Goal: Information Seeking & Learning: Check status

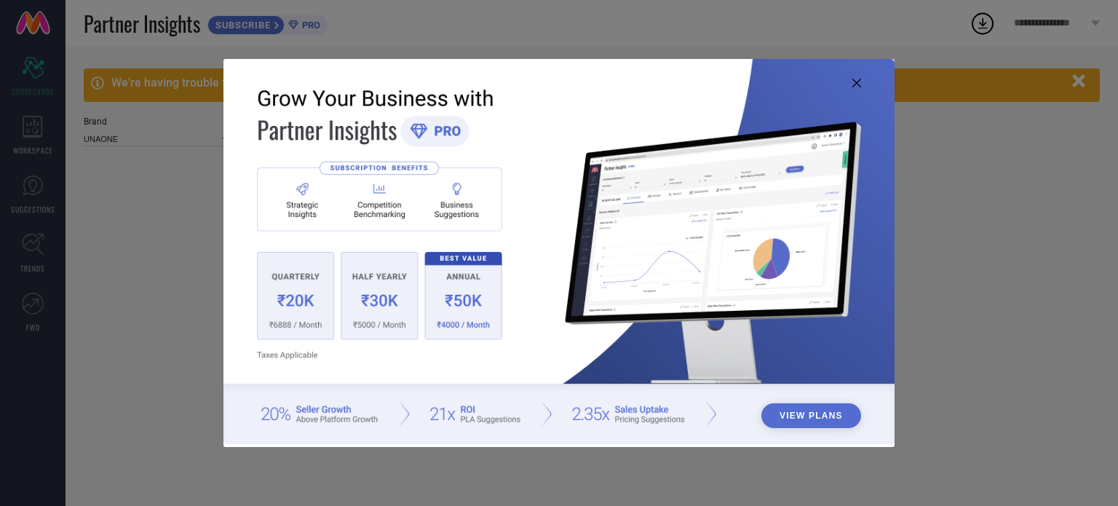
type input "All"
click at [855, 80] on icon at bounding box center [856, 83] width 9 height 9
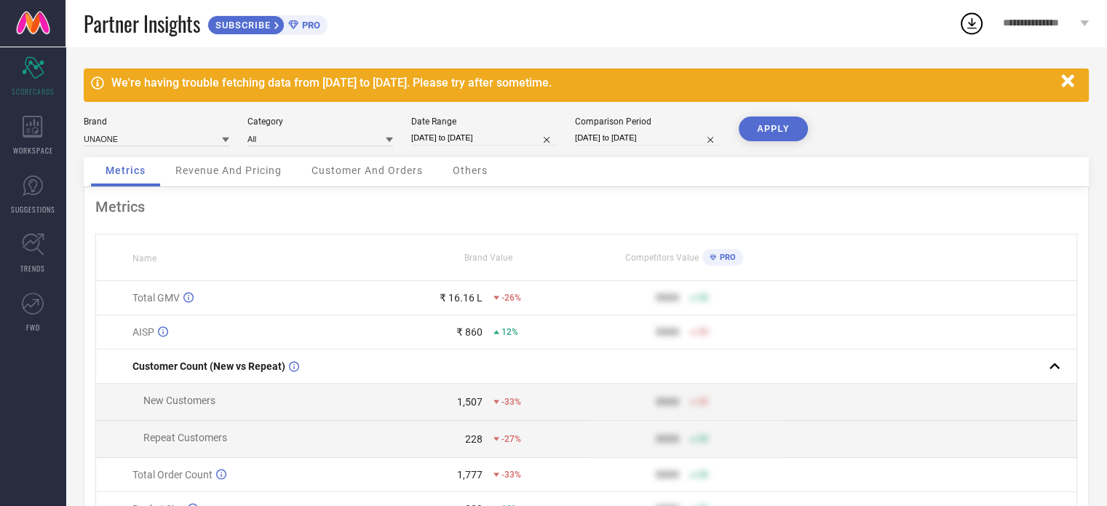
click at [551, 199] on div "Metrics" at bounding box center [585, 206] width 981 height 17
click at [505, 130] on div "Date Range [DATE] to [DATE]" at bounding box center [484, 131] width 146 height 30
select select "7"
select select "2025"
select select "8"
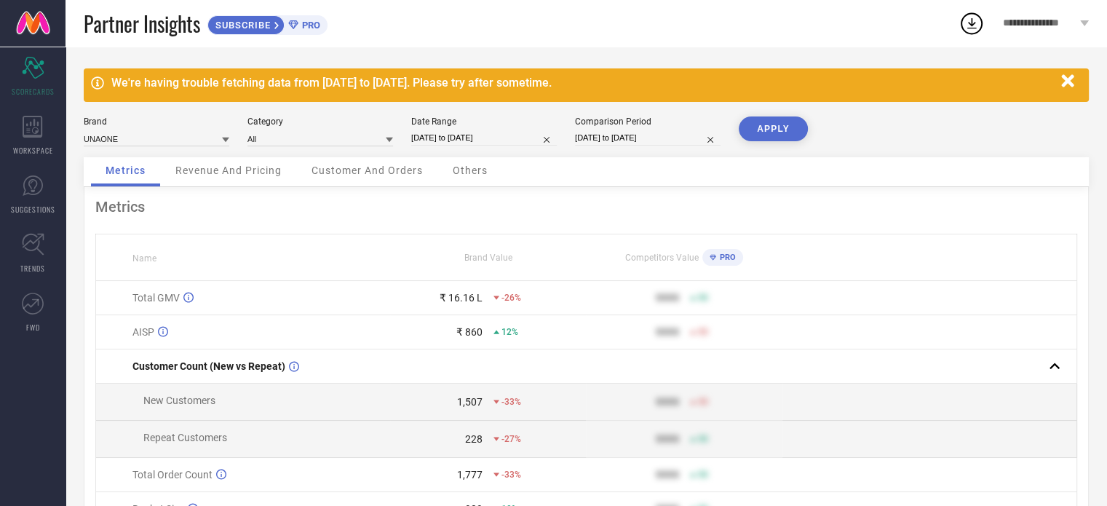
select select "2025"
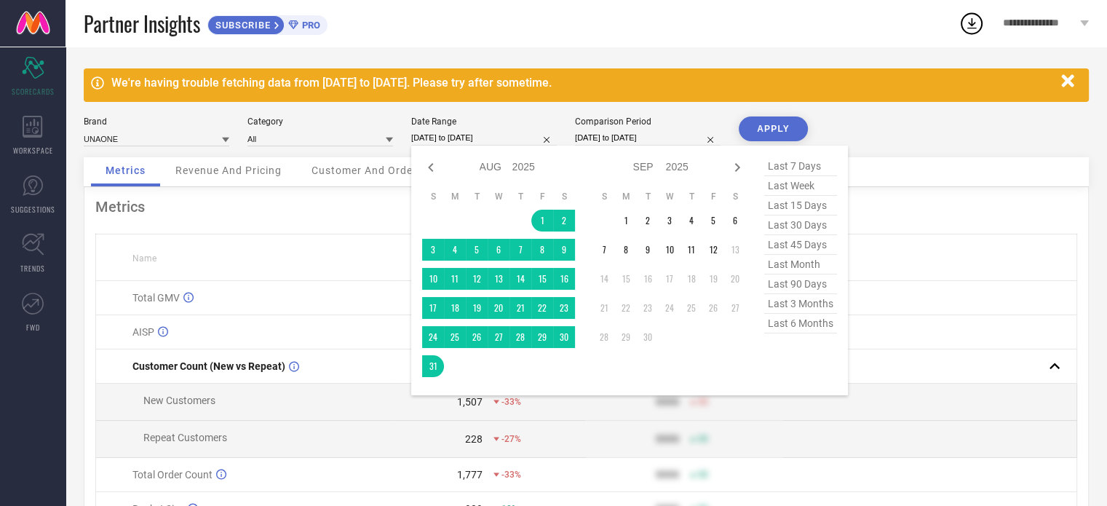
click at [493, 137] on input "[DATE] to [DATE]" at bounding box center [484, 137] width 146 height 15
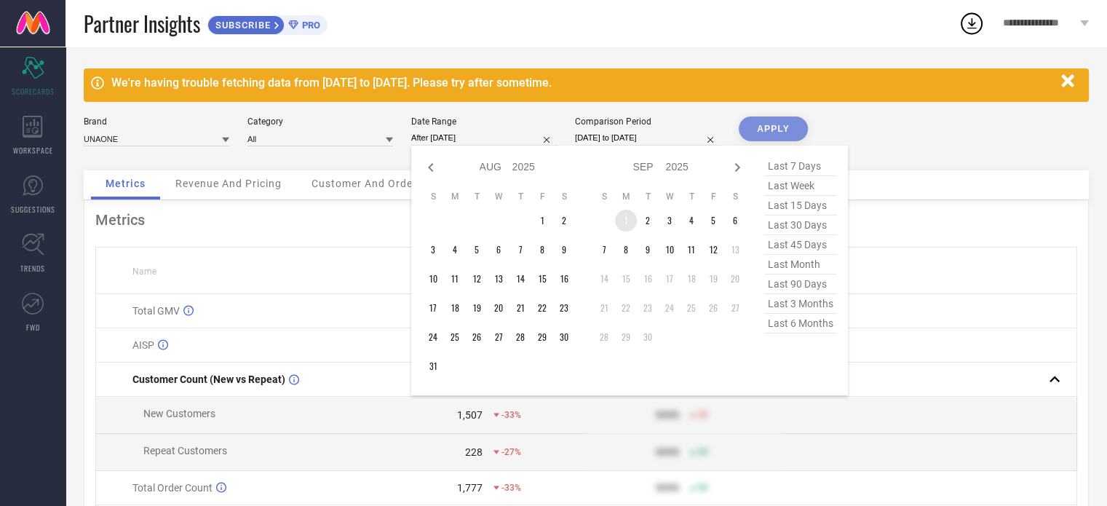
click at [634, 223] on td "1" at bounding box center [626, 221] width 22 height 22
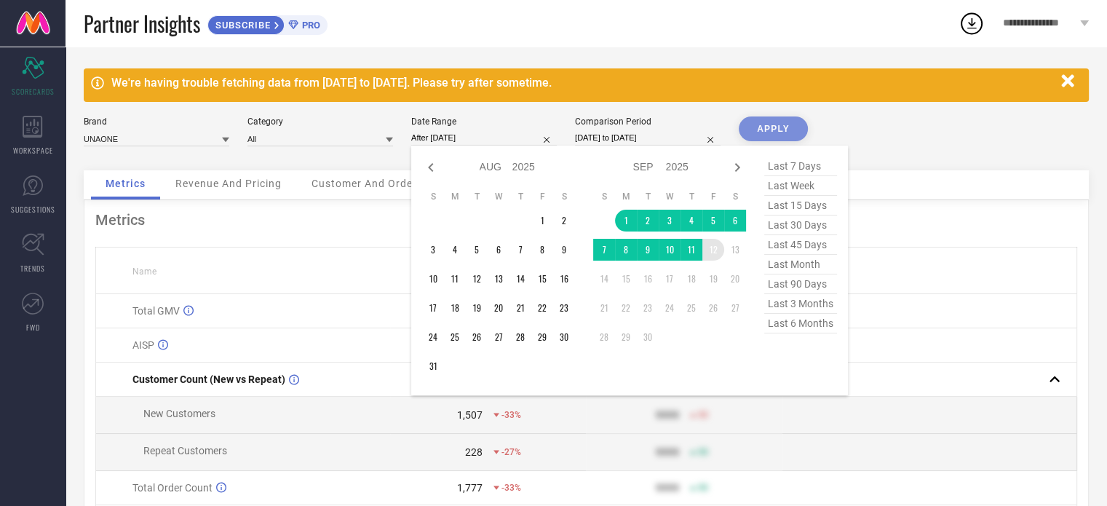
type input "[DATE] to [DATE]"
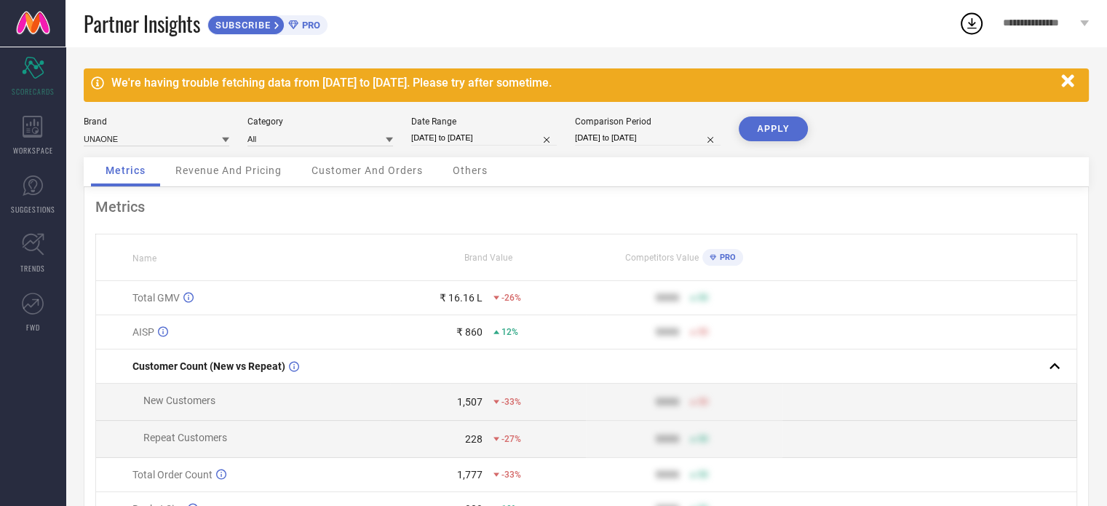
select select "6"
select select "2025"
select select "7"
select select "2025"
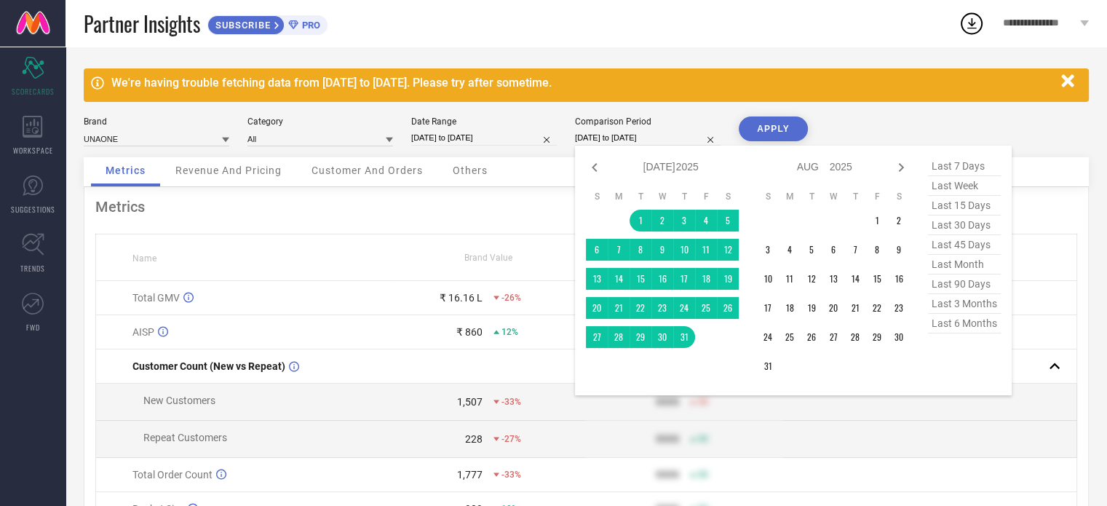
click at [661, 142] on input "[DATE] to [DATE]" at bounding box center [648, 137] width 146 height 15
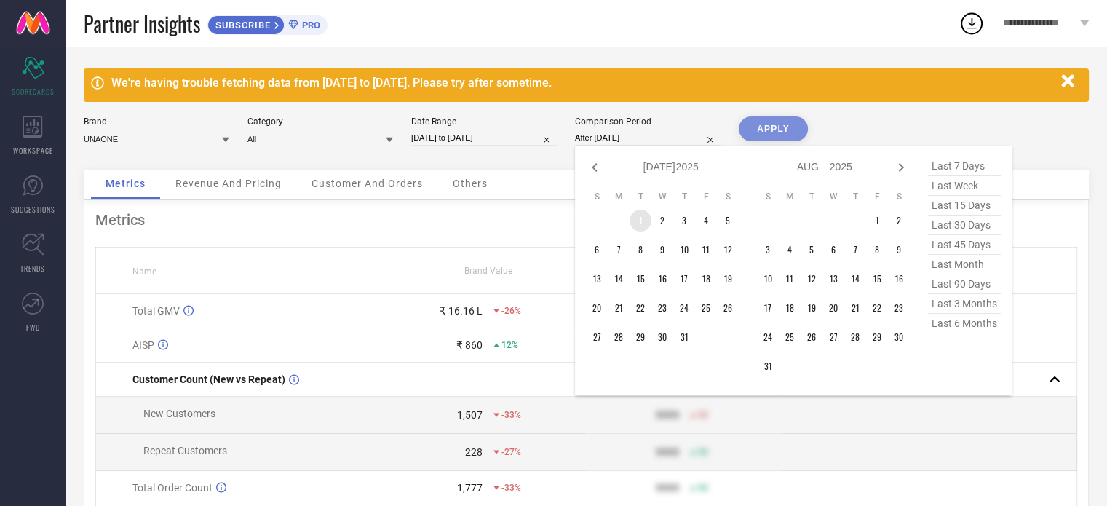
click at [642, 224] on td "1" at bounding box center [640, 221] width 22 height 22
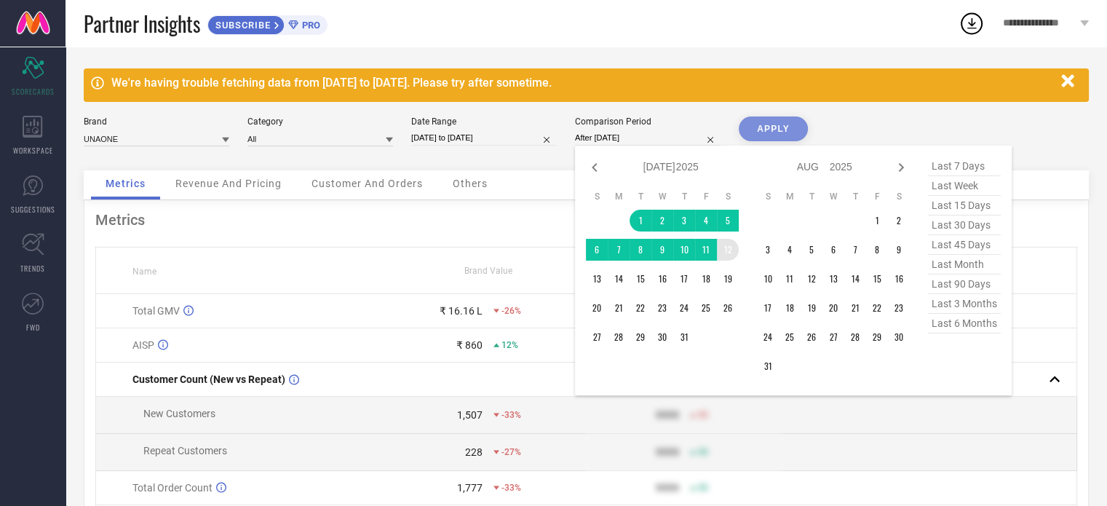
type input "[DATE] to [DATE]"
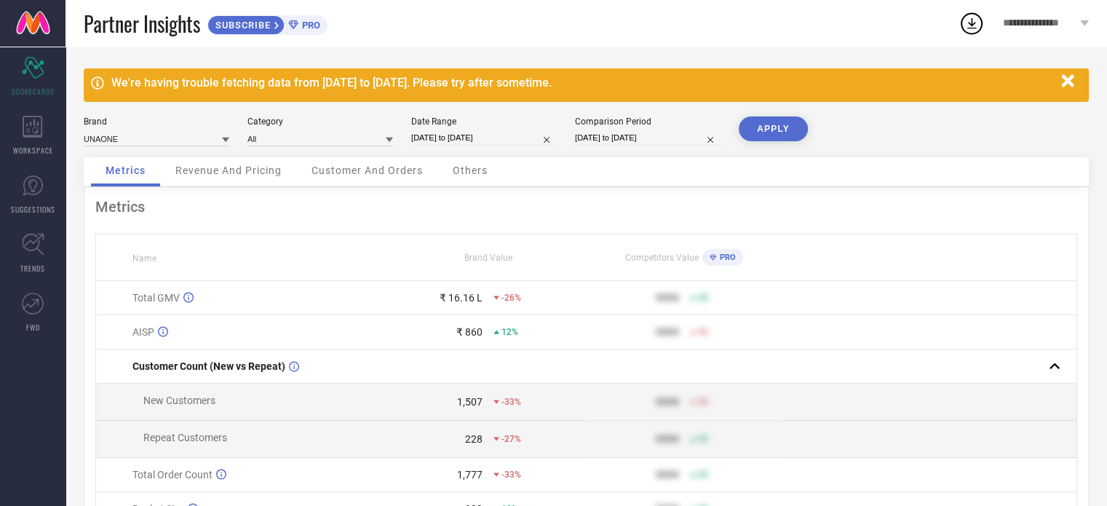
select select "6"
select select "2025"
select select "7"
select select "2025"
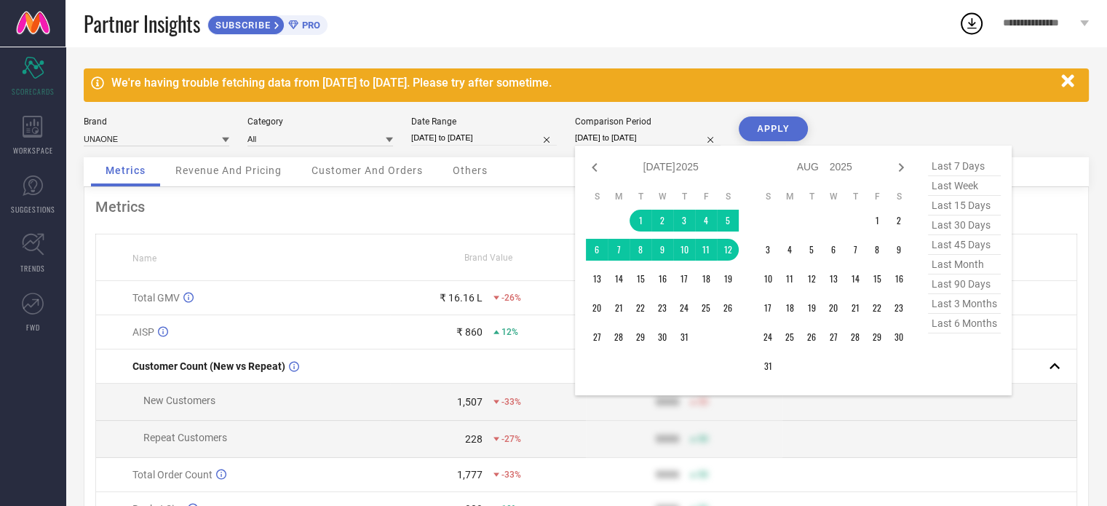
click at [594, 135] on input "[DATE] to [DATE]" at bounding box center [648, 137] width 146 height 15
click at [872, 222] on td "1" at bounding box center [877, 221] width 22 height 22
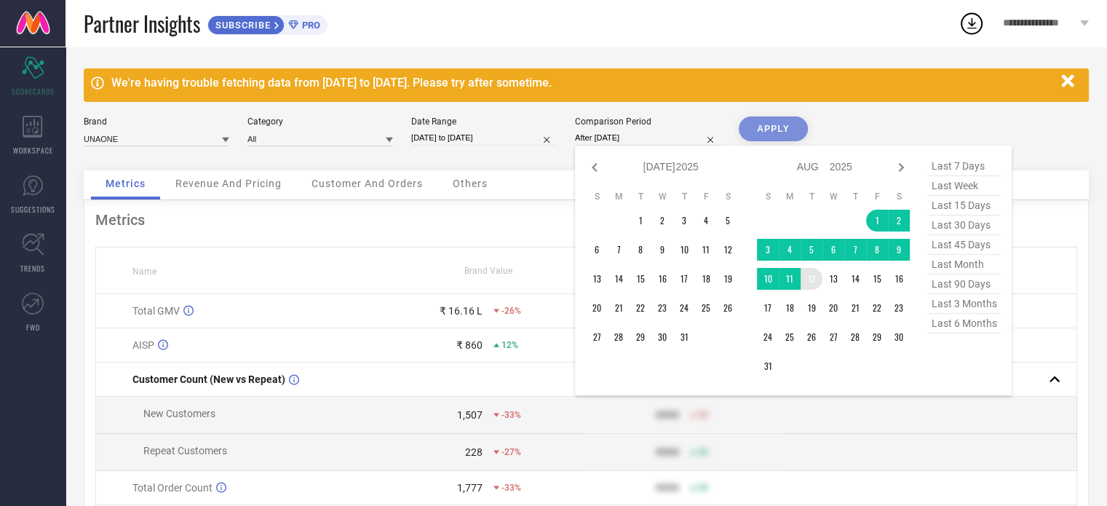
type input "[DATE] to [DATE]"
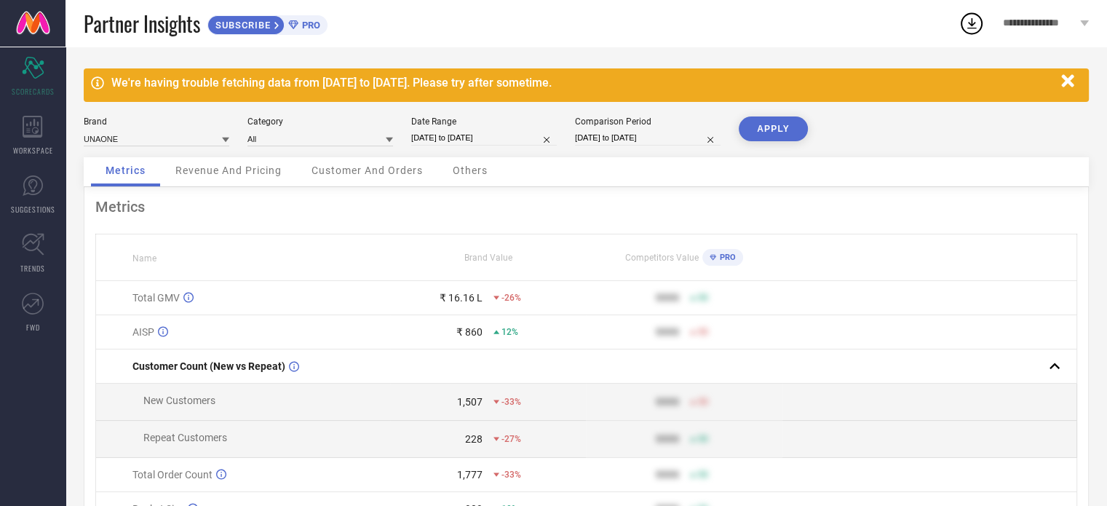
click at [782, 118] on button "APPLY" at bounding box center [772, 128] width 69 height 25
click at [779, 134] on button "APPLY" at bounding box center [772, 128] width 69 height 25
select select "8"
select select "2025"
select select "9"
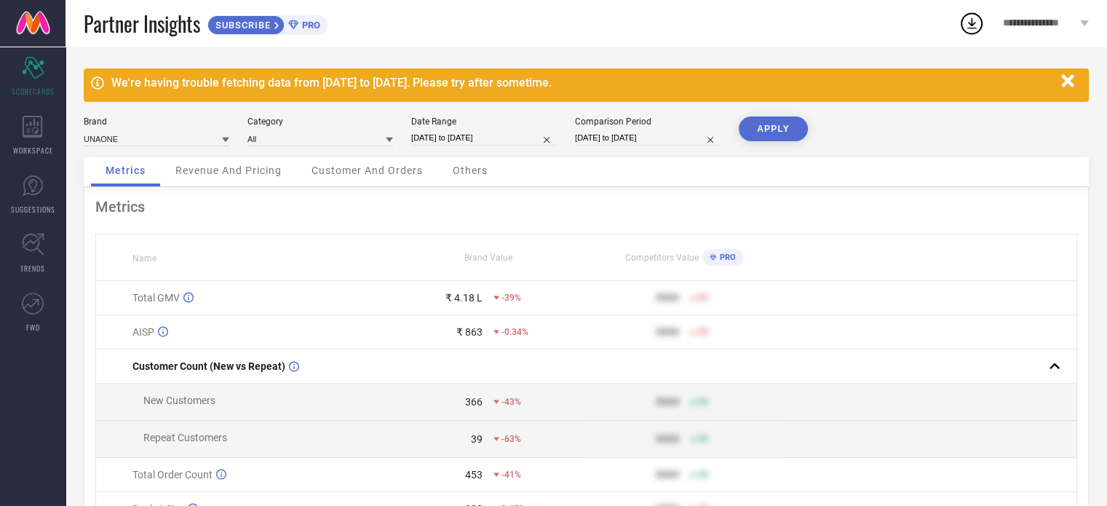
select select "2025"
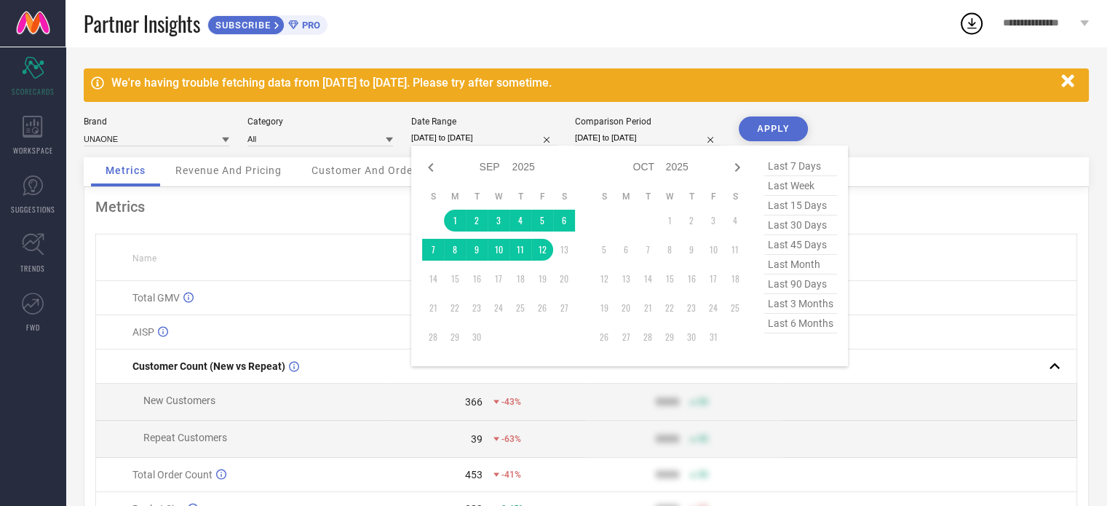
click at [503, 142] on input "[DATE] to [DATE]" at bounding box center [484, 137] width 146 height 15
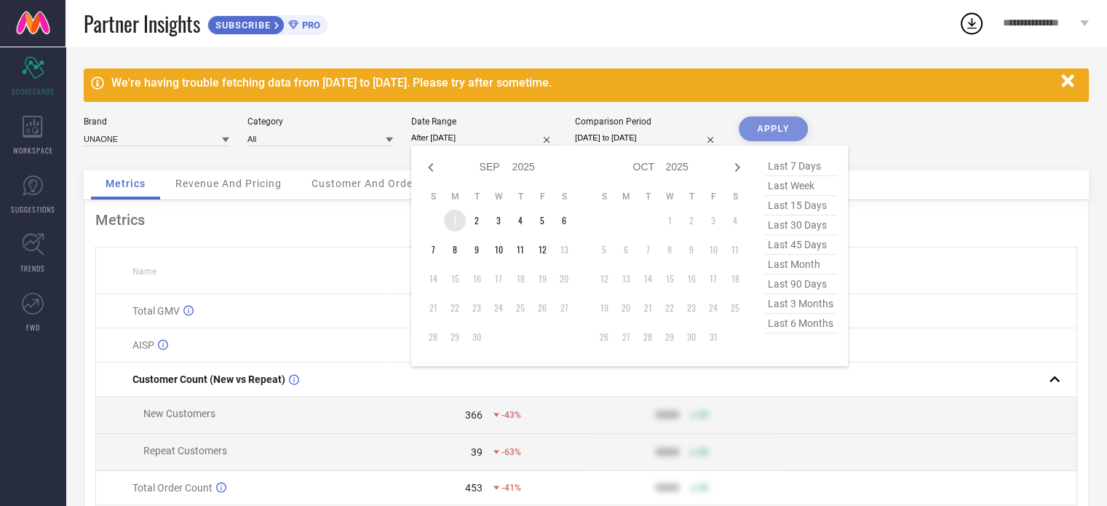
click at [461, 224] on td "1" at bounding box center [455, 221] width 22 height 22
type input "[DATE] to [DATE]"
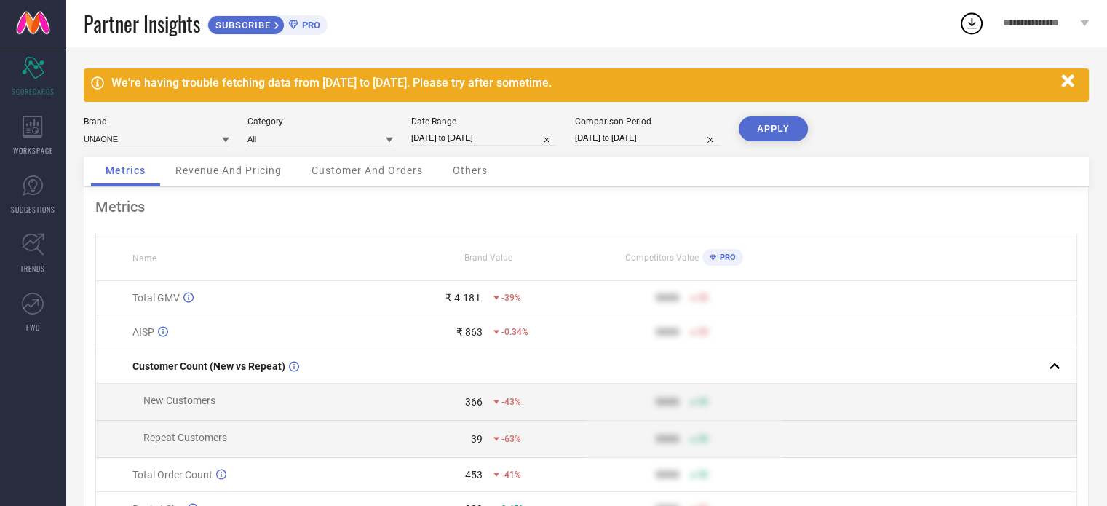
select select "7"
select select "2025"
select select "8"
select select "2025"
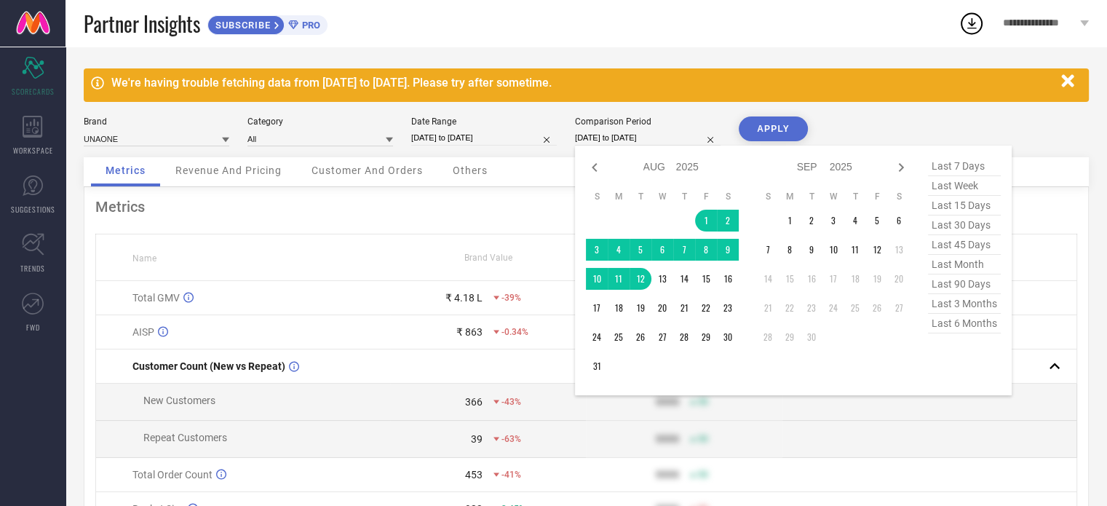
click at [612, 136] on input "[DATE] to [DATE]" at bounding box center [648, 137] width 146 height 15
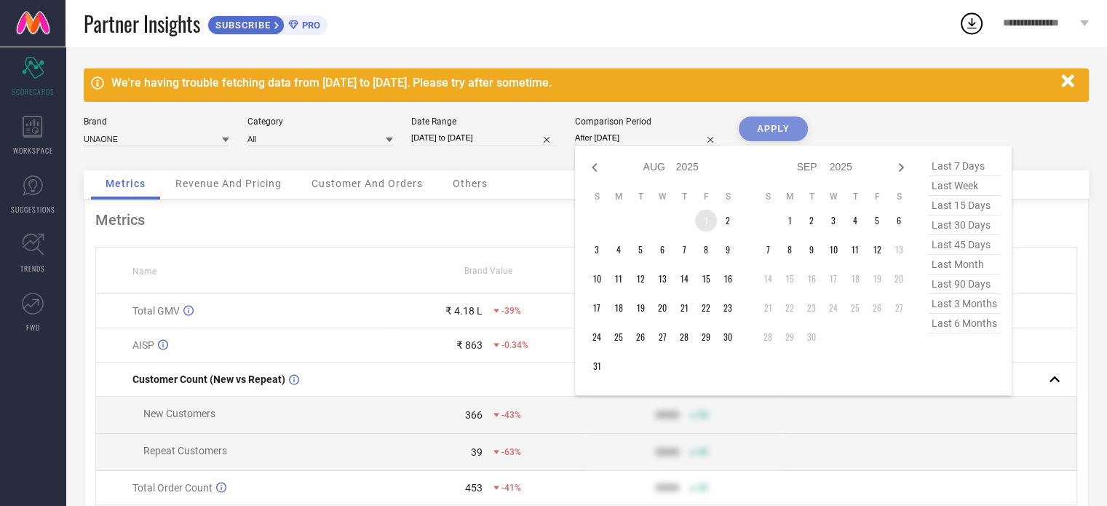
click at [712, 221] on td "1" at bounding box center [706, 221] width 22 height 22
type input "[DATE] to [DATE]"
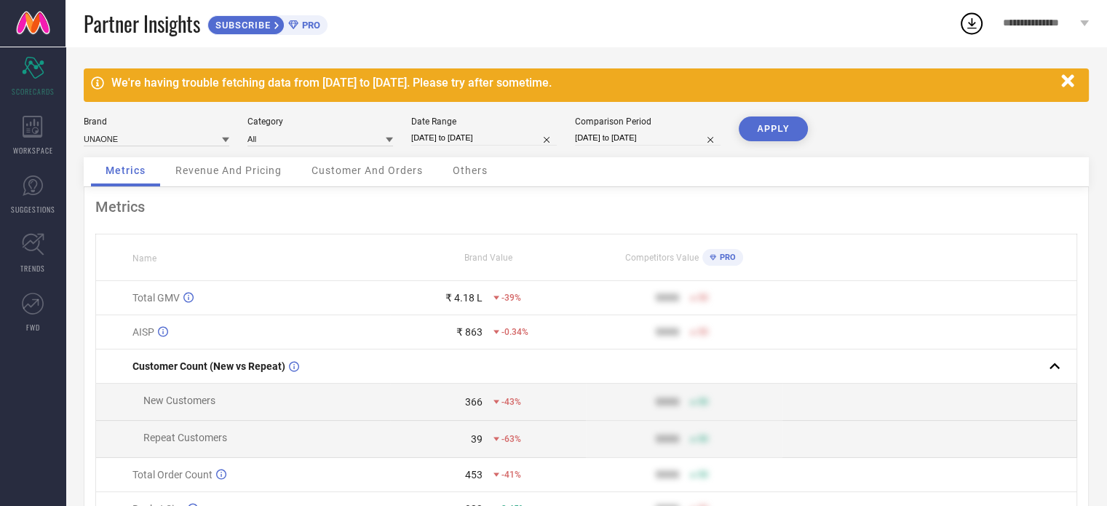
click at [766, 120] on button "APPLY" at bounding box center [772, 128] width 69 height 25
click at [729, 174] on div "Metrics Revenue And Pricing Customer And Orders Others" at bounding box center [586, 172] width 1005 height 30
select select "8"
select select "2025"
select select "9"
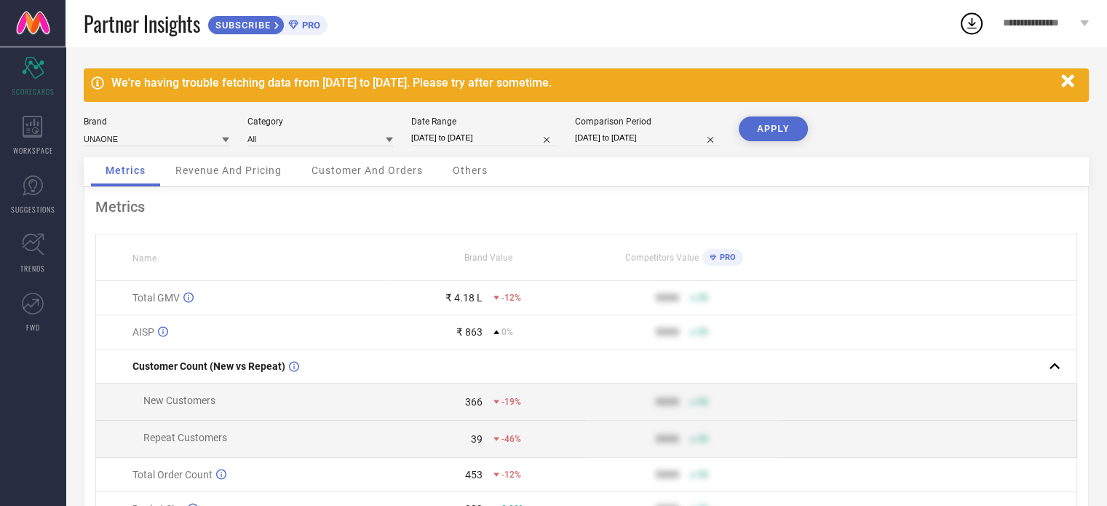
select select "2025"
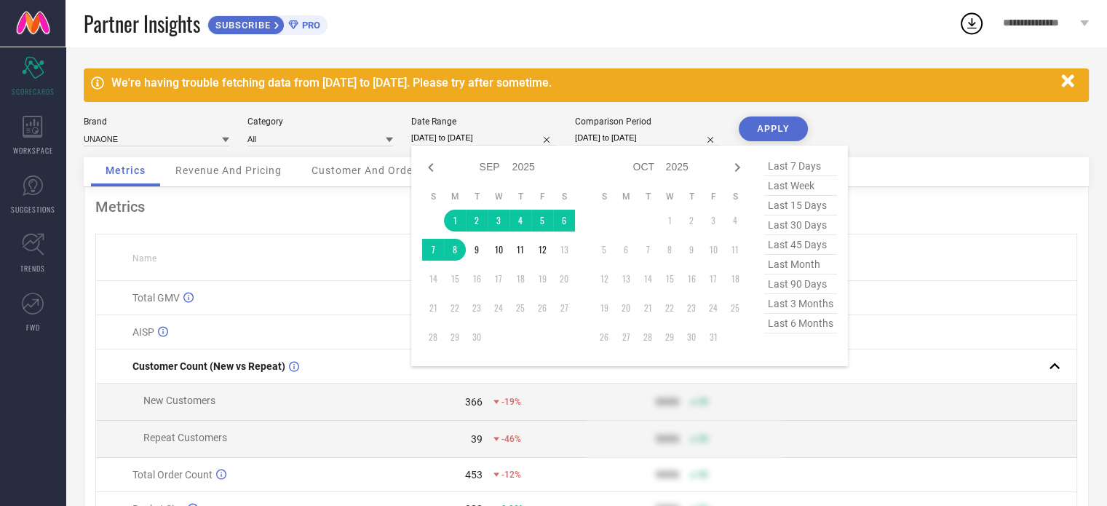
click at [497, 135] on input "[DATE] to [DATE]" at bounding box center [484, 137] width 146 height 15
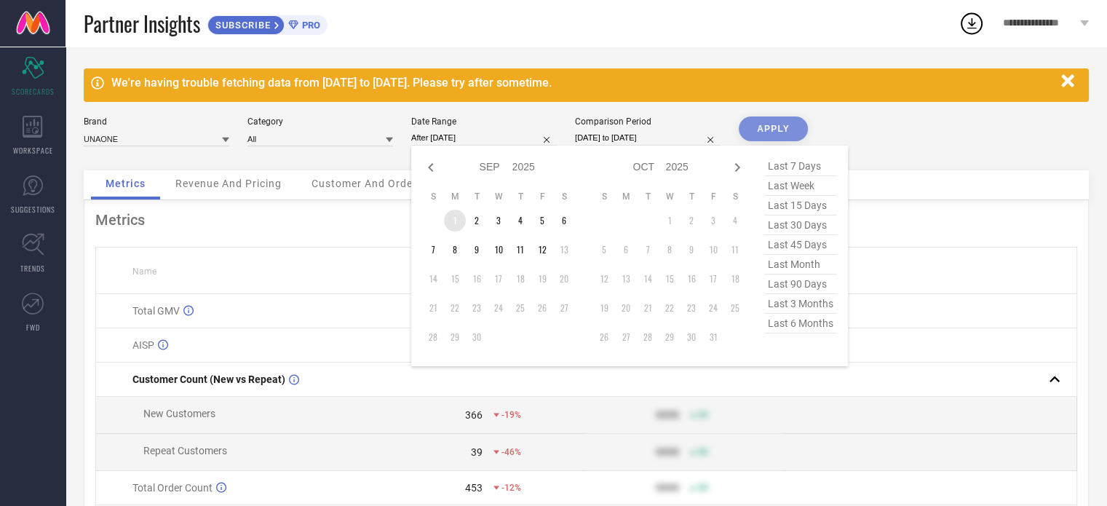
click at [459, 223] on td "1" at bounding box center [455, 221] width 22 height 22
type input "[DATE] to [DATE]"
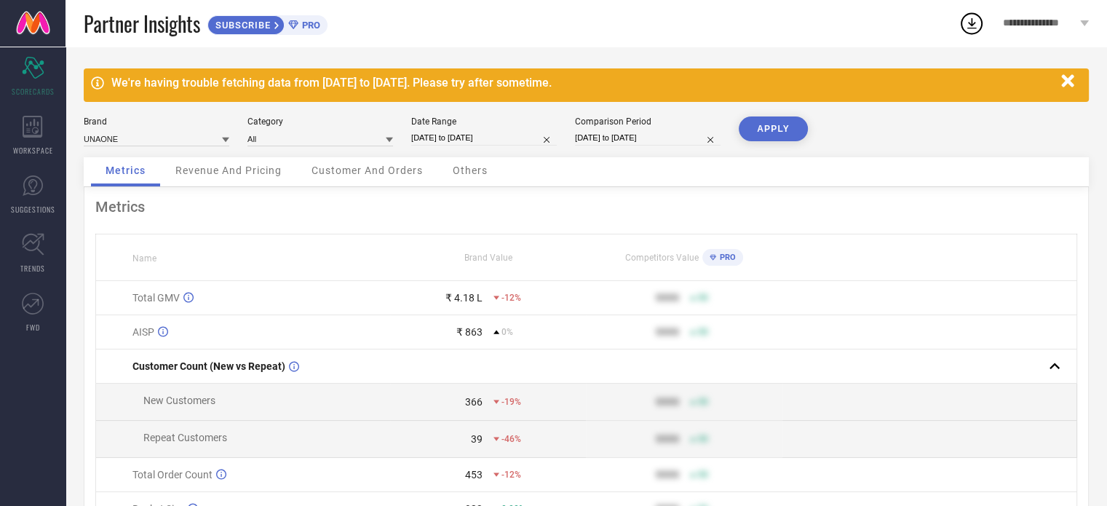
select select "7"
select select "2025"
select select "8"
select select "2025"
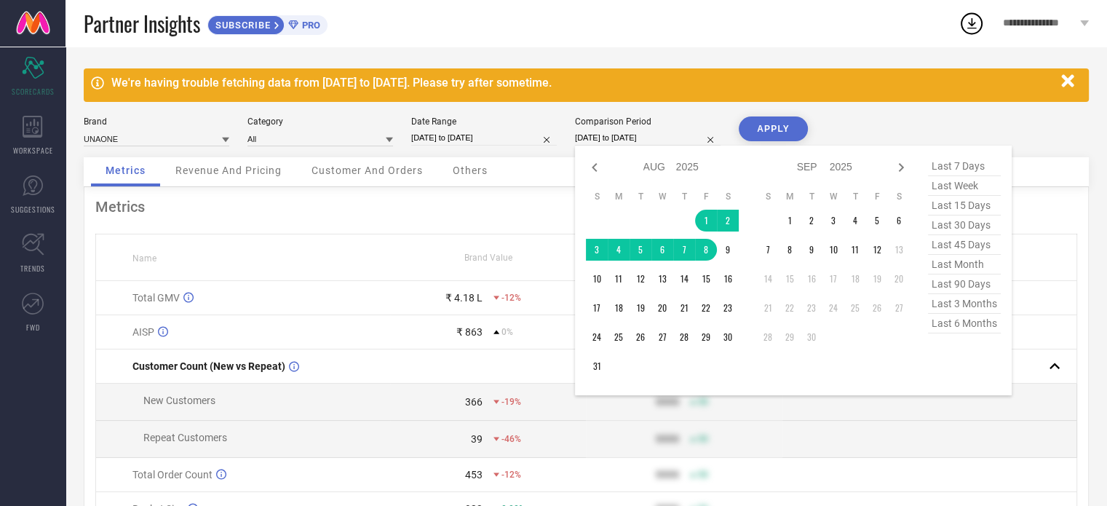
click at [627, 131] on input "[DATE] to [DATE]" at bounding box center [648, 137] width 146 height 15
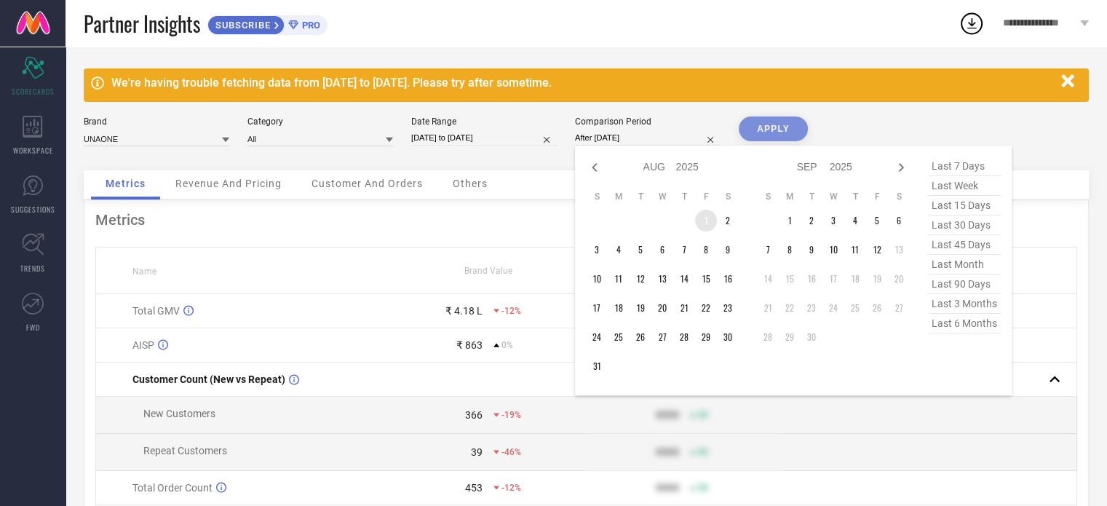
click at [709, 220] on td "1" at bounding box center [706, 221] width 22 height 22
type input "[DATE] to [DATE]"
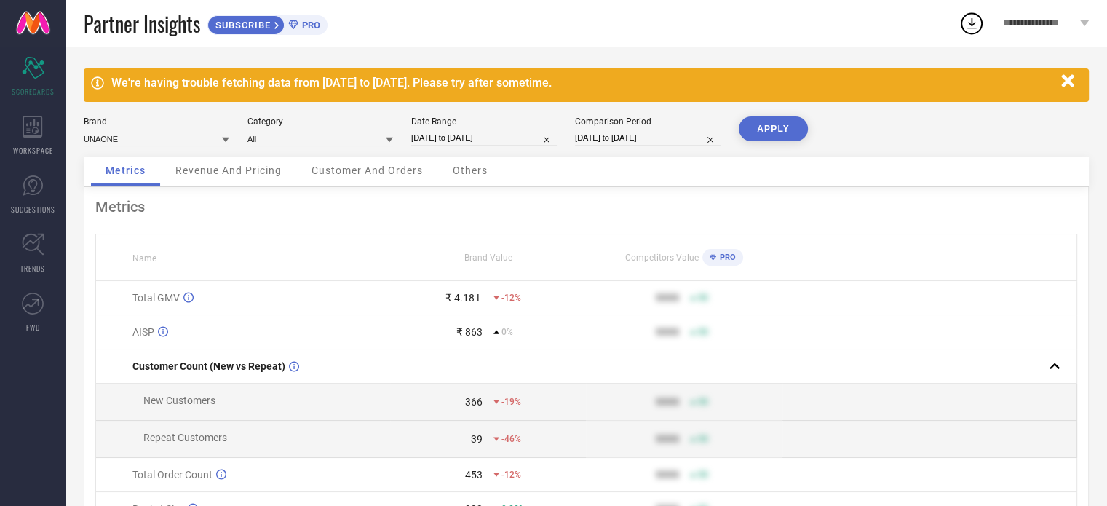
click at [765, 129] on button "APPLY" at bounding box center [772, 128] width 69 height 25
select select "8"
select select "2025"
select select "9"
select select "2025"
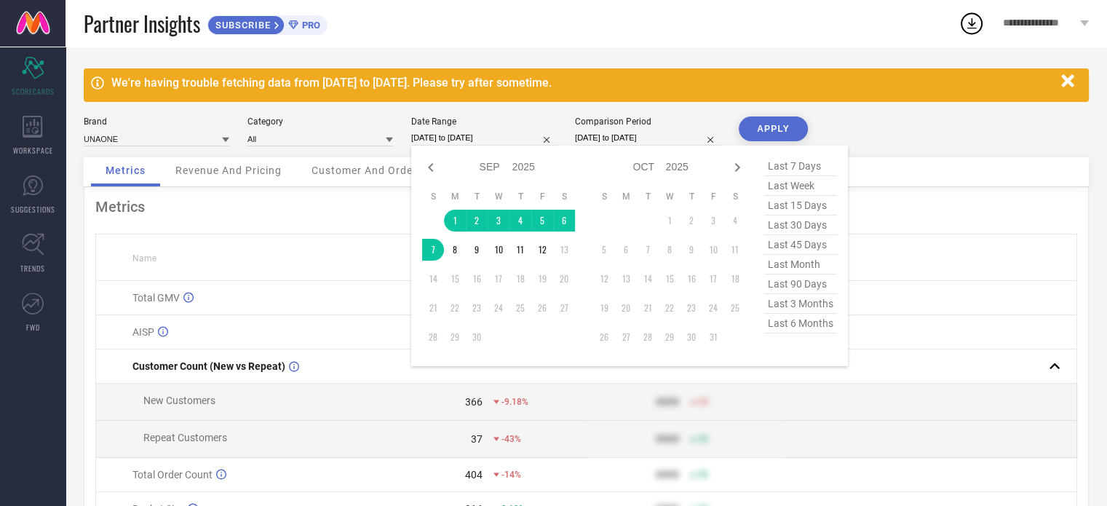
click at [518, 140] on input "[DATE] to [DATE]" at bounding box center [484, 137] width 146 height 15
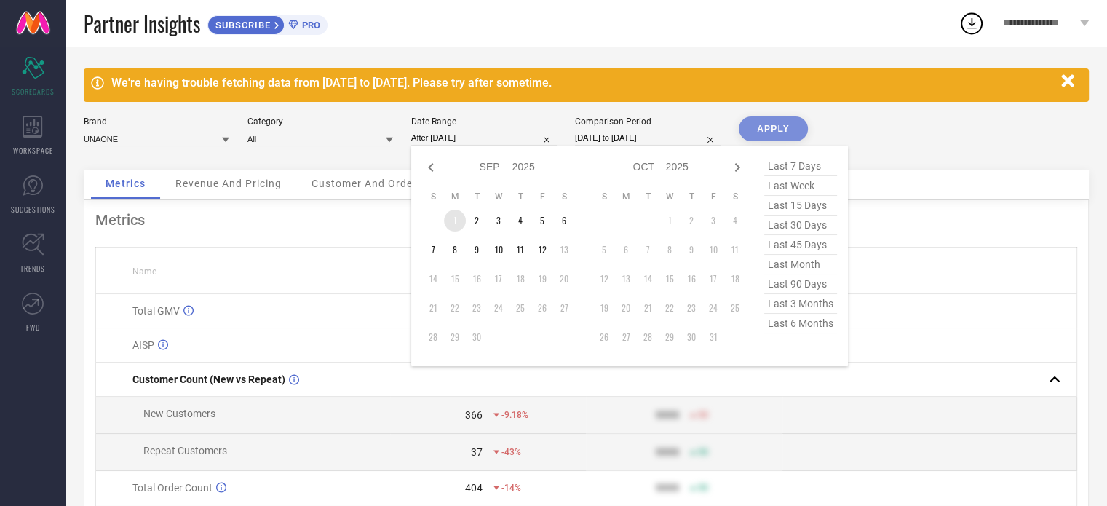
click at [458, 221] on td "1" at bounding box center [455, 221] width 22 height 22
type input "[DATE] to [DATE]"
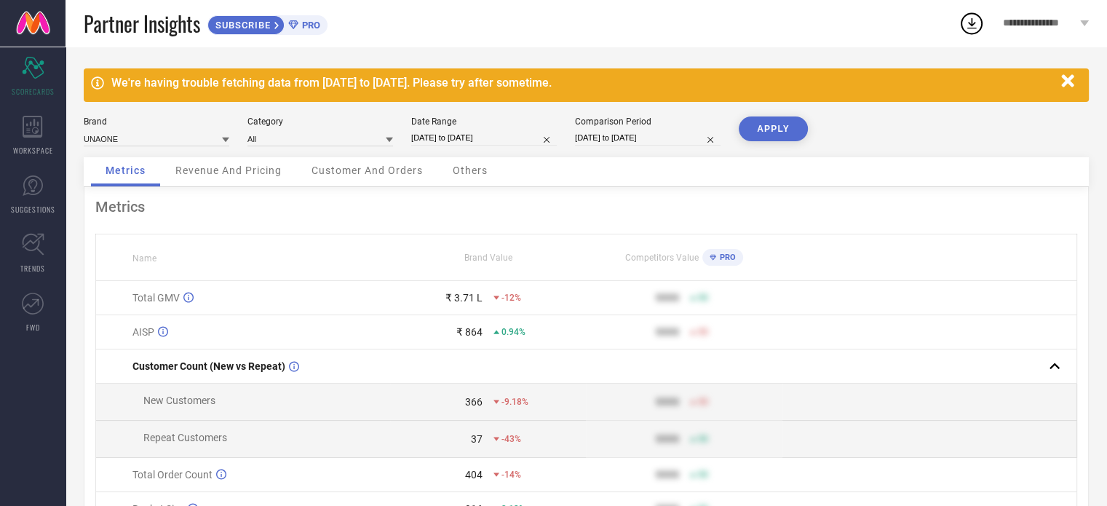
select select "7"
select select "2025"
select select "8"
select select "2025"
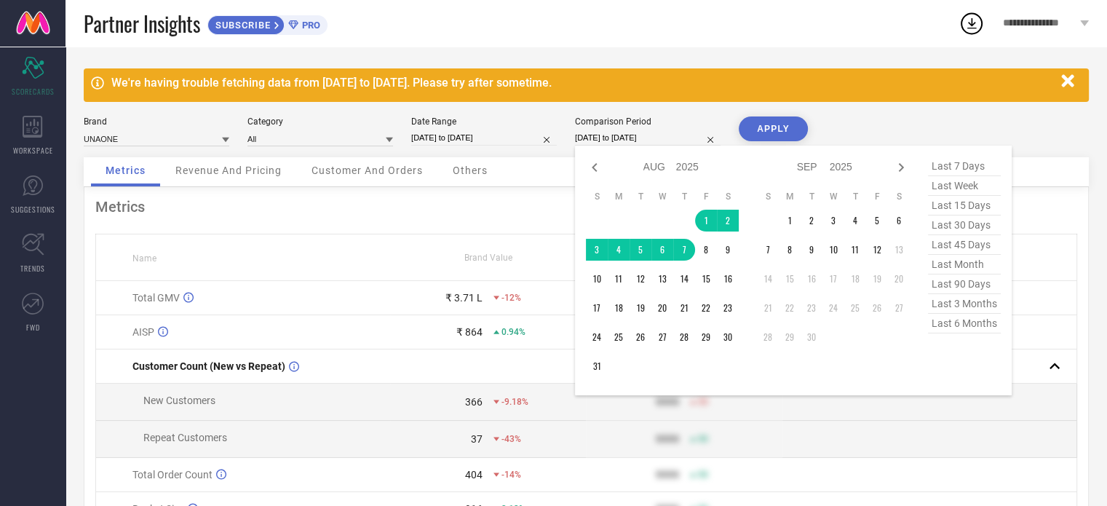
click at [642, 136] on input "[DATE] to [DATE]" at bounding box center [648, 137] width 146 height 15
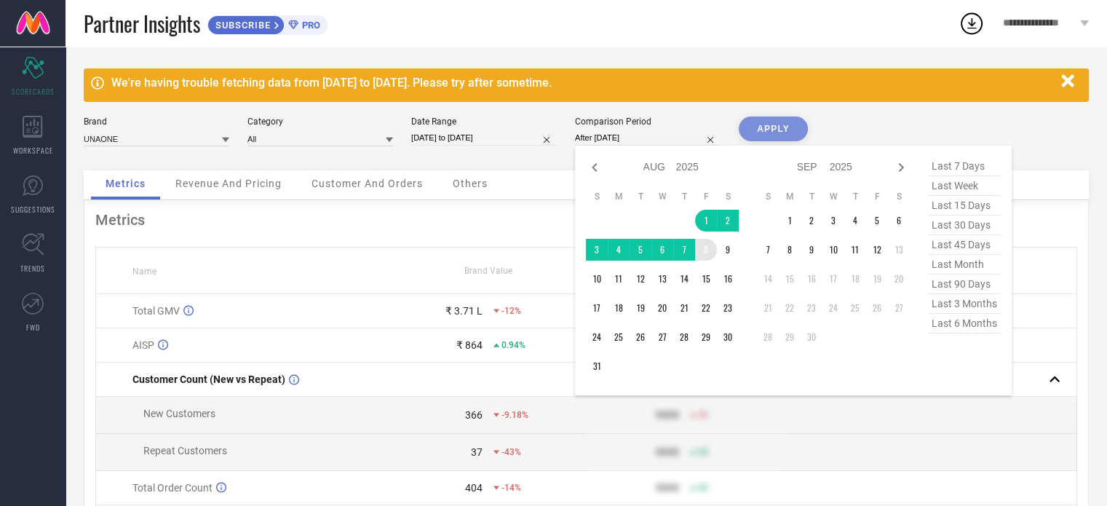
drag, startPoint x: 710, startPoint y: 220, endPoint x: 707, endPoint y: 251, distance: 30.7
click at [707, 251] on tbody "1 2 3 4 5 6 7 8 9 10 11 12 13 14 15 16 17 18 19 20 21 22 23 24 25 26 27 28 29 3…" at bounding box center [662, 293] width 153 height 167
type input "[DATE] to [DATE]"
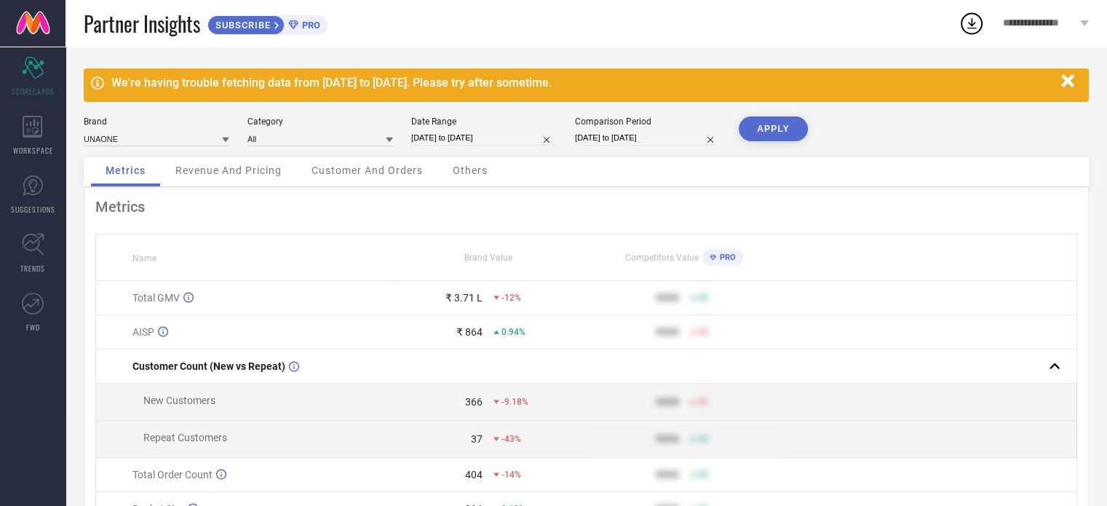
click at [777, 124] on button "APPLY" at bounding box center [772, 128] width 69 height 25
click at [832, 190] on div "Metrics Name Brand Value Competitors Value PRO Total GMV ₹ 4.18 L -12% 9999 50 …" at bounding box center [586, 409] width 1005 height 445
click at [664, 193] on div "Metrics Name Brand Value Competitors Value PRO Total GMV ₹ 4.18 L -12% 9999 50 …" at bounding box center [586, 409] width 1005 height 445
click at [1070, 78] on icon "button" at bounding box center [1067, 80] width 12 height 12
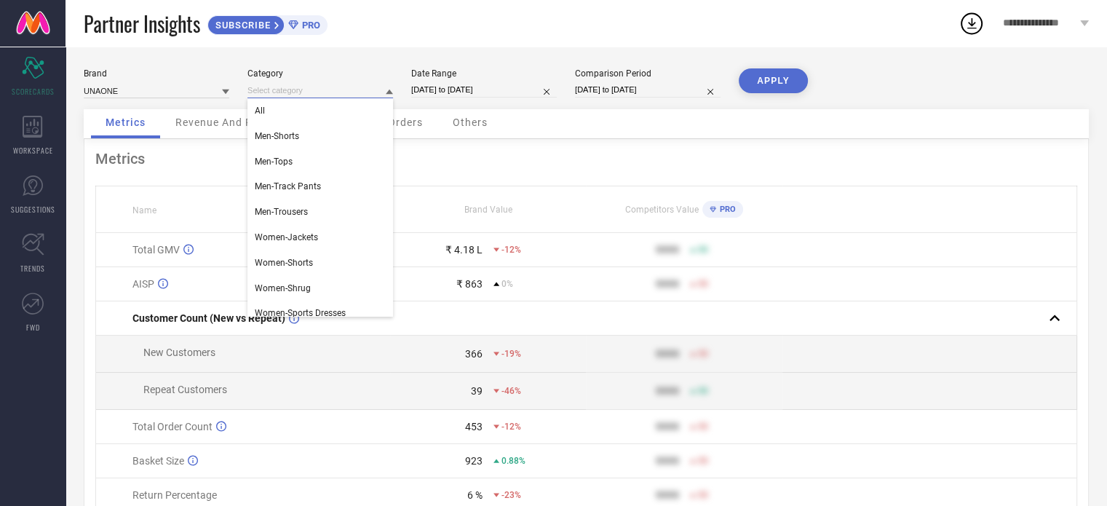
click at [367, 87] on input at bounding box center [320, 90] width 146 height 15
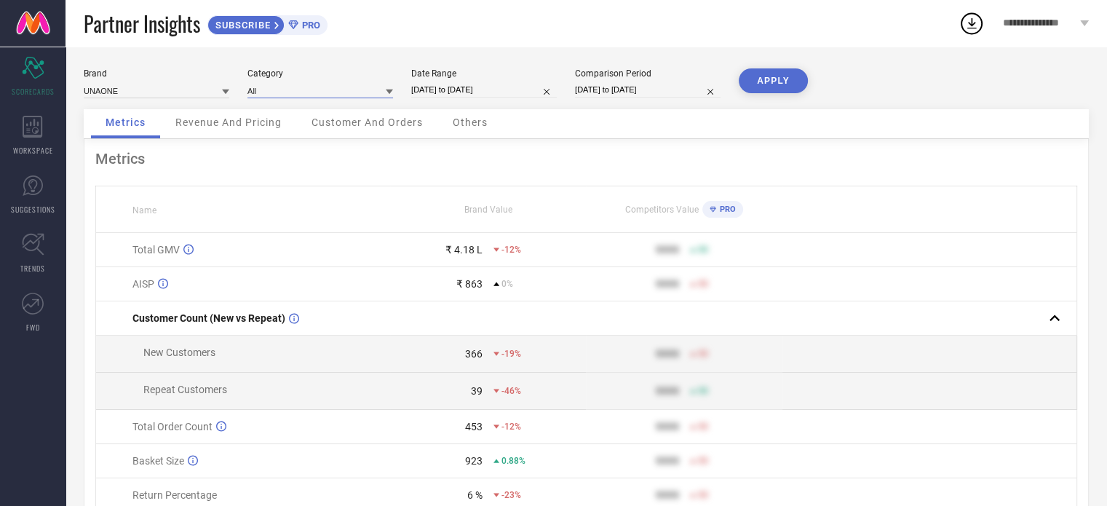
select select "8"
select select "2025"
select select "9"
select select "2025"
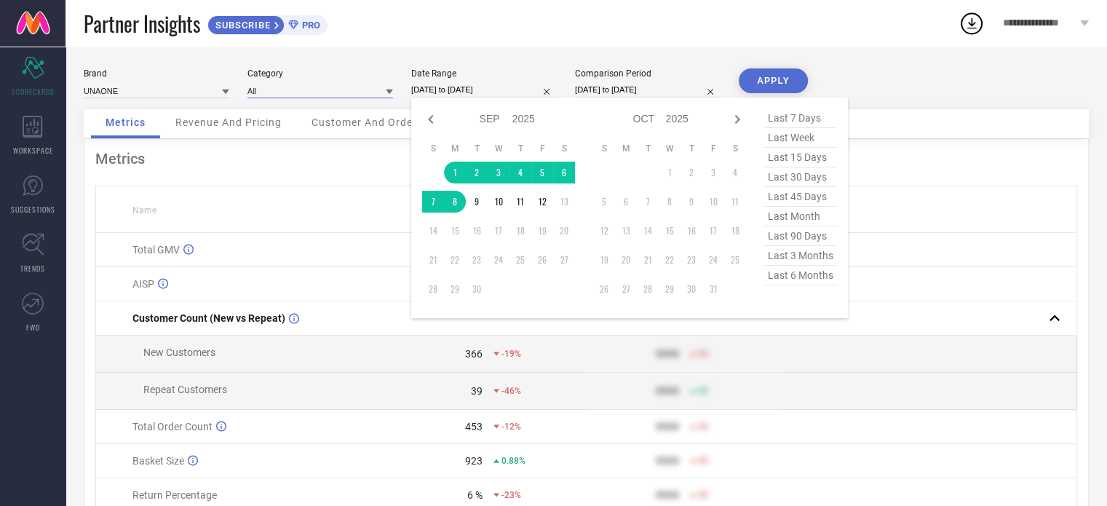
click at [450, 89] on input "[DATE] to [DATE]" at bounding box center [484, 89] width 146 height 15
click at [426, 116] on icon at bounding box center [430, 119] width 17 height 17
select select "7"
select select "2025"
select select "8"
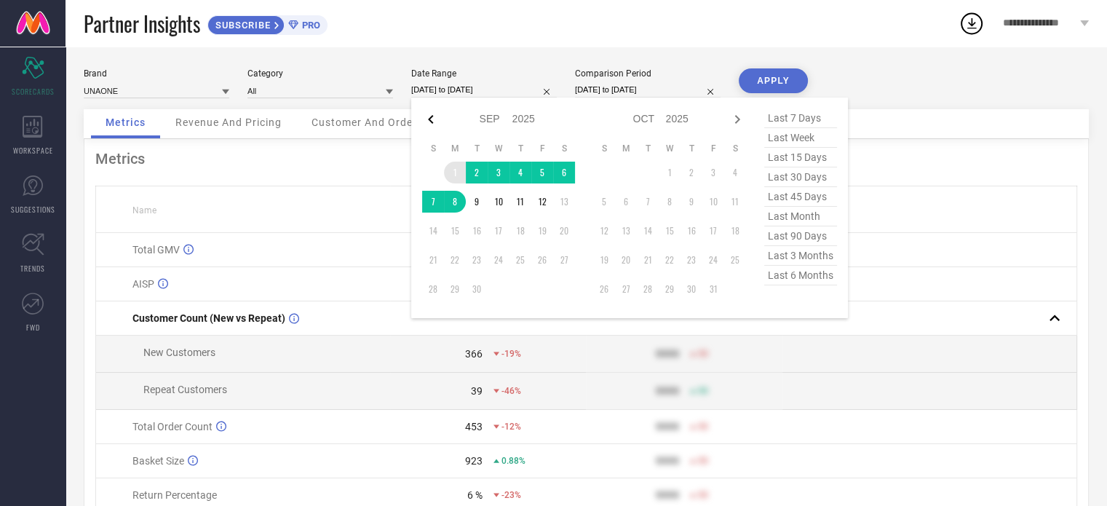
select select "2025"
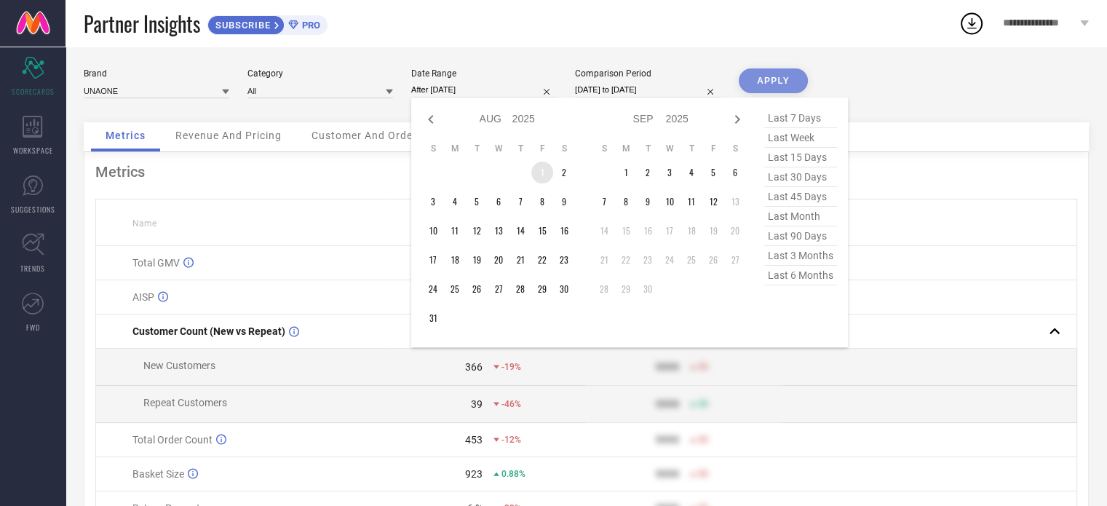
click at [547, 174] on td "1" at bounding box center [542, 173] width 22 height 22
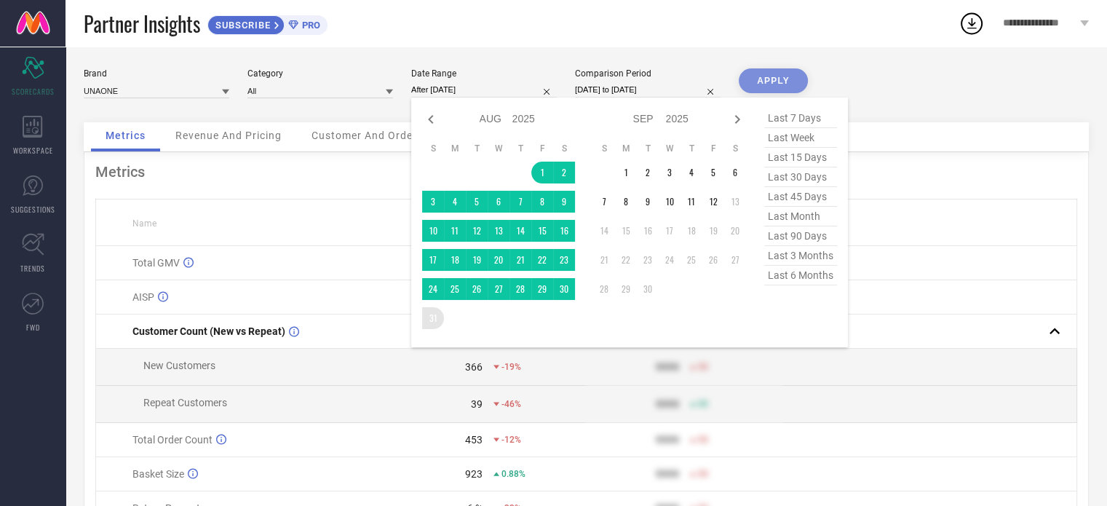
type input "[DATE] to [DATE]"
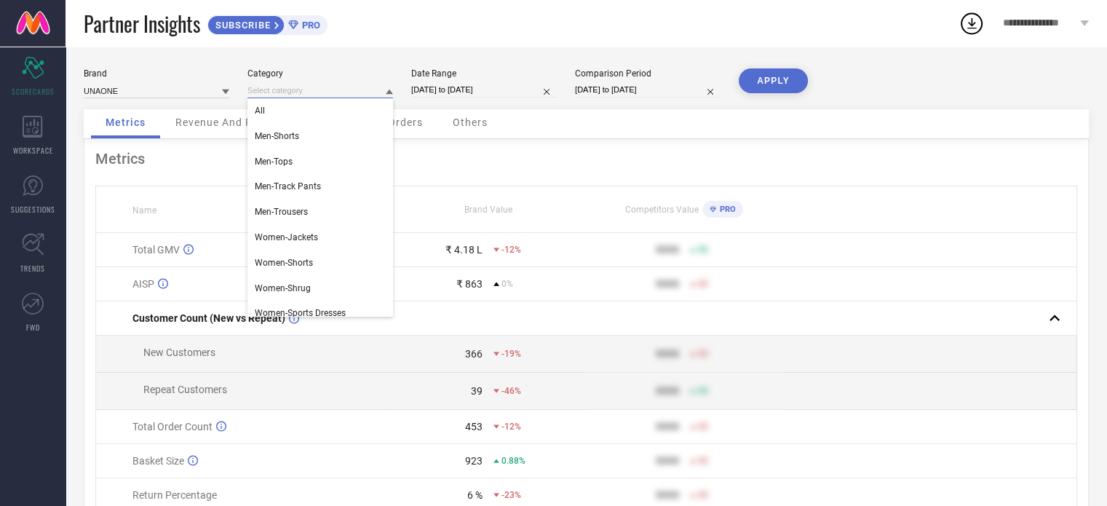
click at [375, 92] on input at bounding box center [320, 90] width 146 height 15
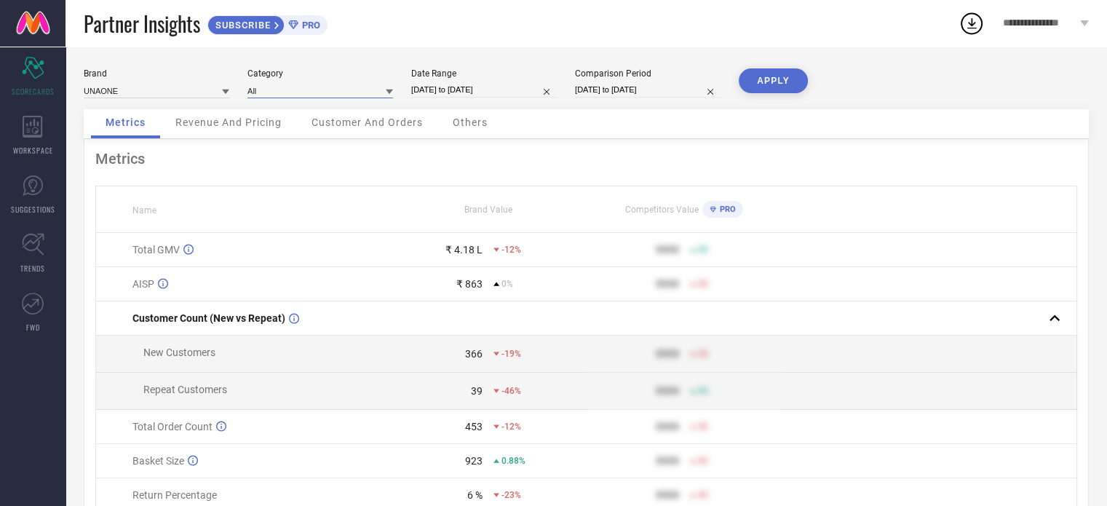
click at [311, 85] on input at bounding box center [320, 90] width 146 height 15
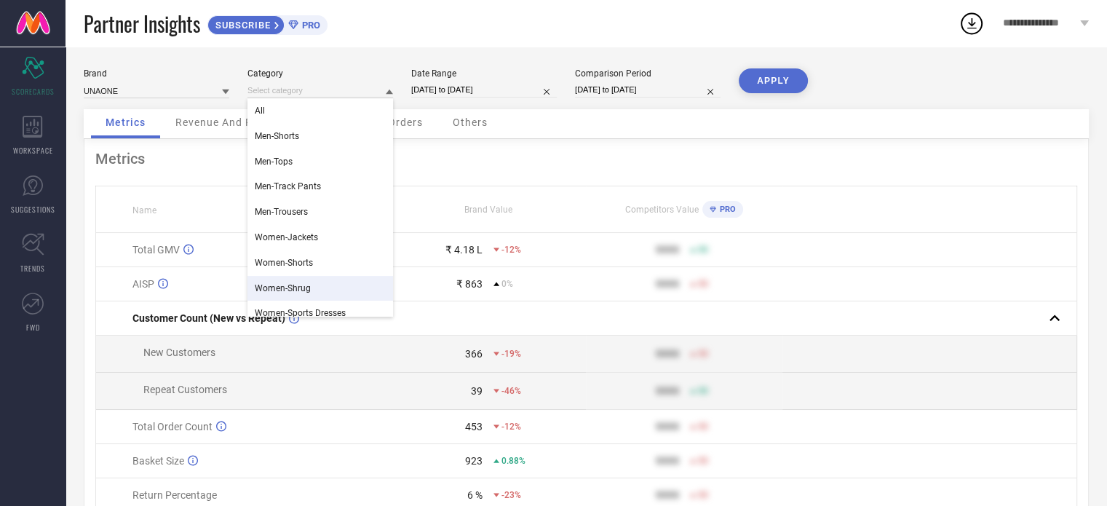
click at [317, 287] on div "Women-Shrug" at bounding box center [320, 288] width 146 height 25
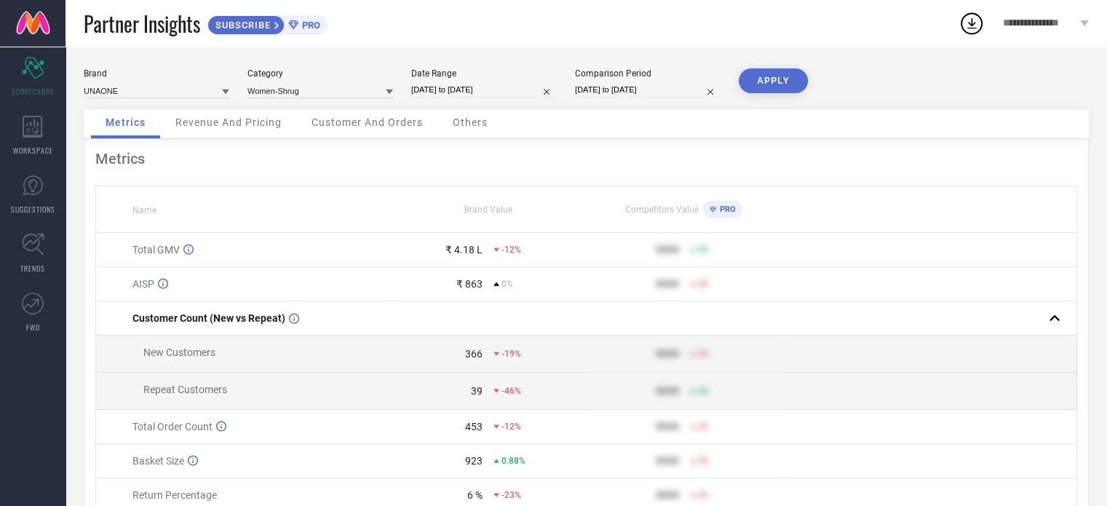
click at [773, 78] on button "APPLY" at bounding box center [772, 80] width 69 height 25
click at [645, 159] on div "Metrics" at bounding box center [585, 158] width 981 height 17
select select "7"
select select "2025"
select select "8"
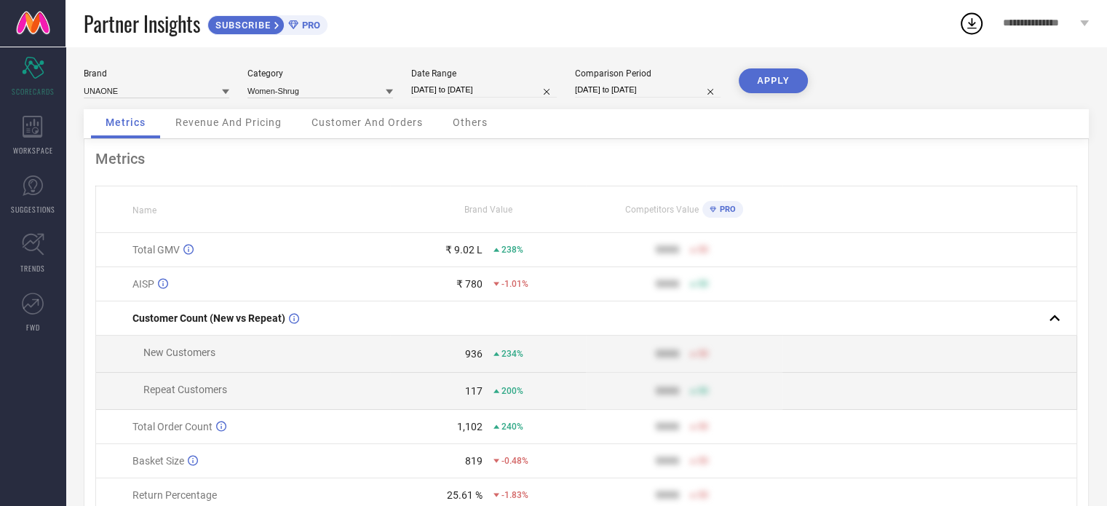
select select "2025"
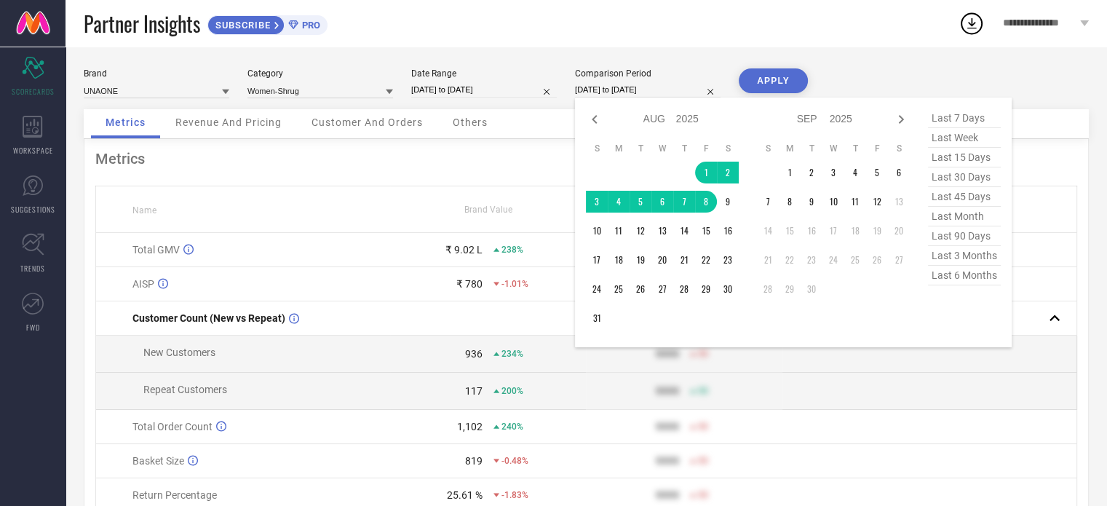
click at [638, 92] on input "[DATE] to [DATE]" at bounding box center [648, 89] width 146 height 15
click at [600, 124] on icon at bounding box center [594, 119] width 17 height 17
select select "6"
select select "2025"
select select "7"
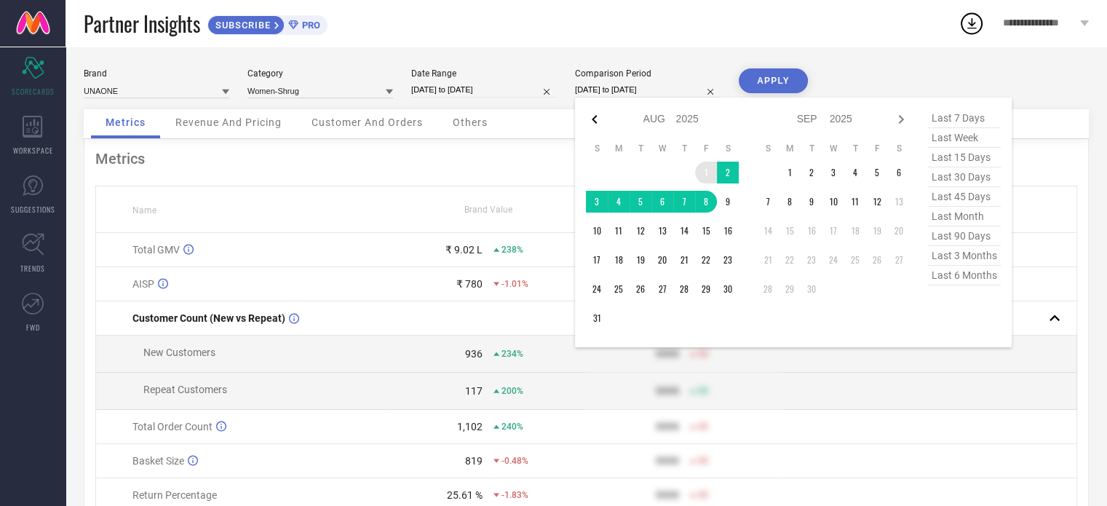
select select "2025"
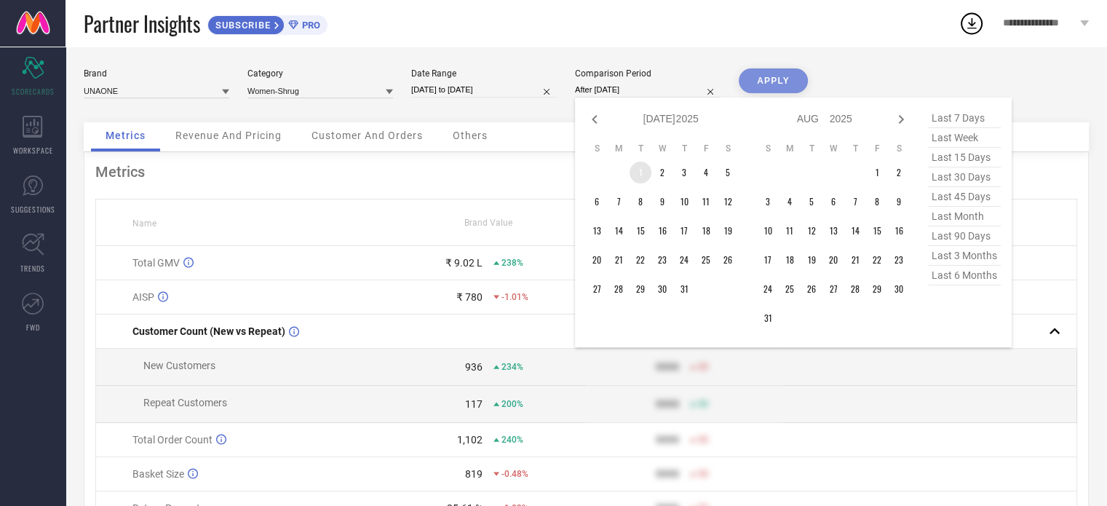
click at [635, 175] on td "1" at bounding box center [640, 173] width 22 height 22
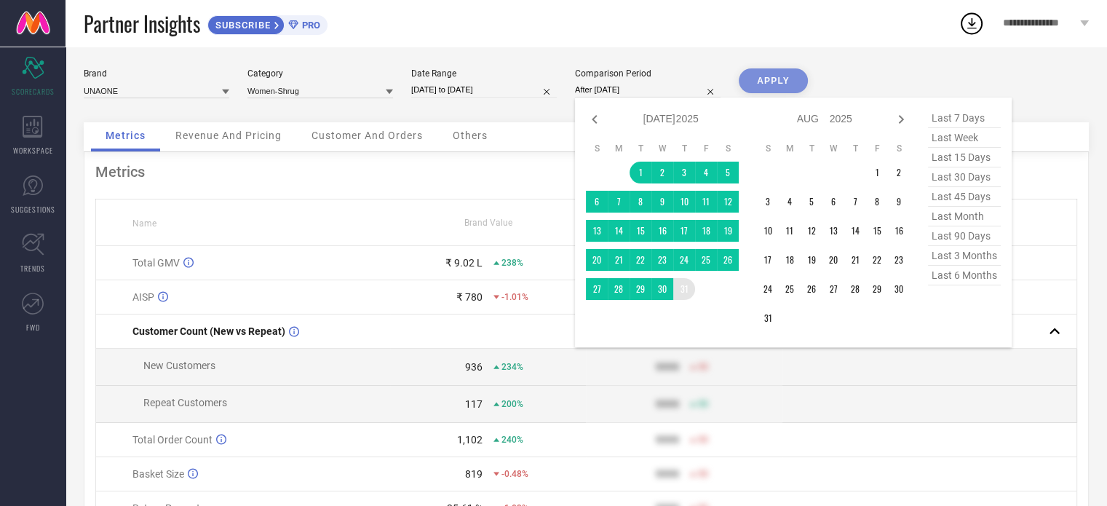
type input "[DATE] to [DATE]"
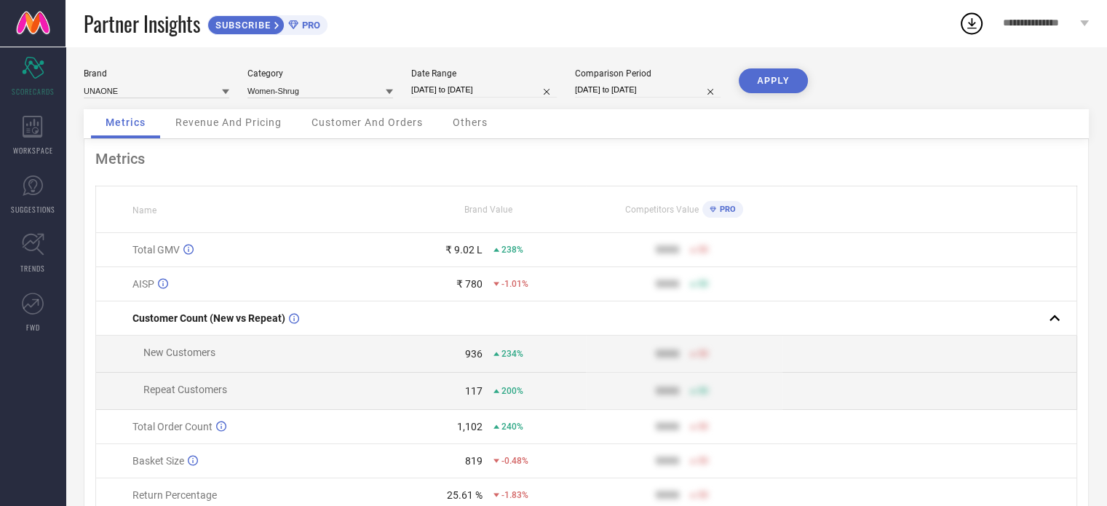
click at [784, 81] on button "APPLY" at bounding box center [772, 80] width 69 height 25
click at [724, 162] on div "Metrics" at bounding box center [585, 158] width 981 height 17
click at [648, 158] on div "Metrics" at bounding box center [585, 158] width 981 height 17
